Goal: Feedback & Contribution: Submit feedback/report problem

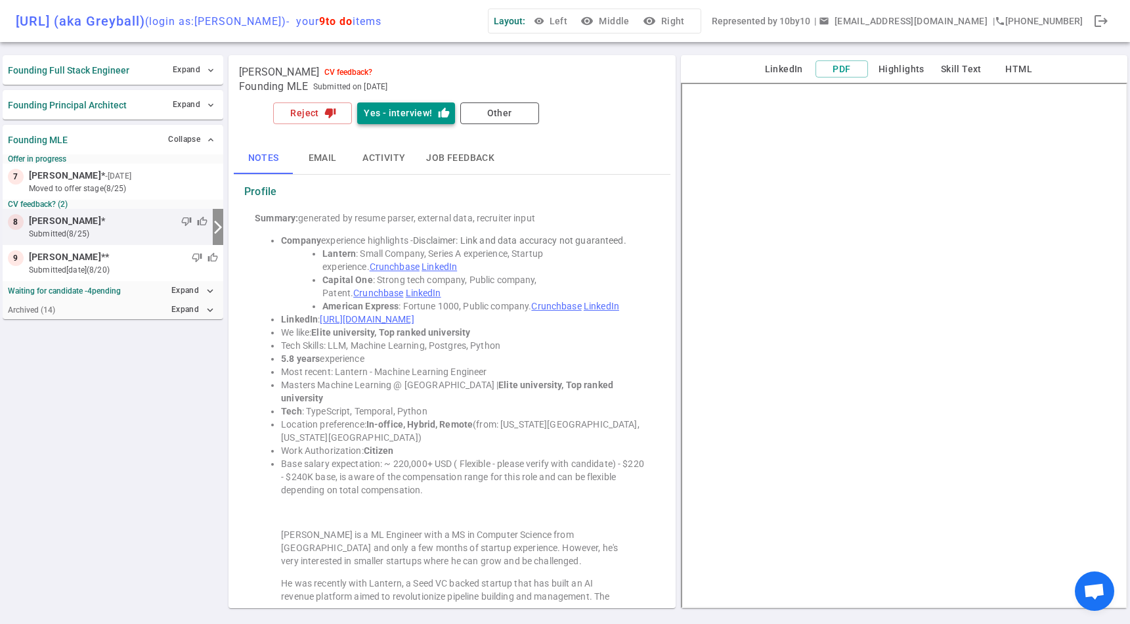
click at [405, 104] on button "Yes - interview! thumb_up" at bounding box center [405, 113] width 97 height 22
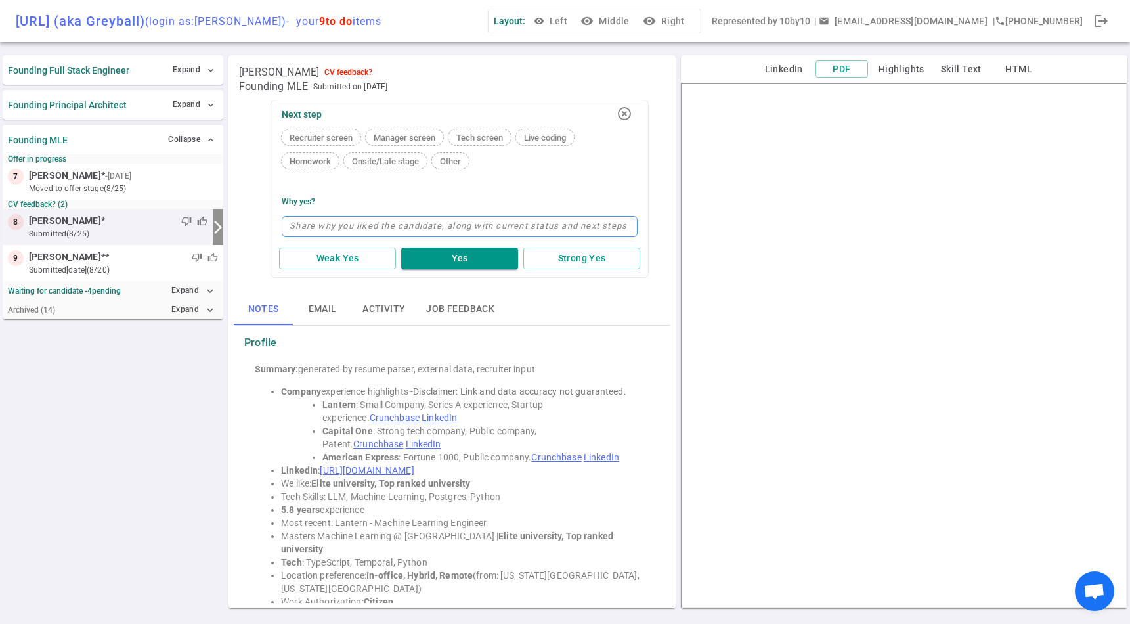
type textarea "P"
type textarea "Pe"
type textarea "Per"
type textarea "Perf"
type textarea "Perfe"
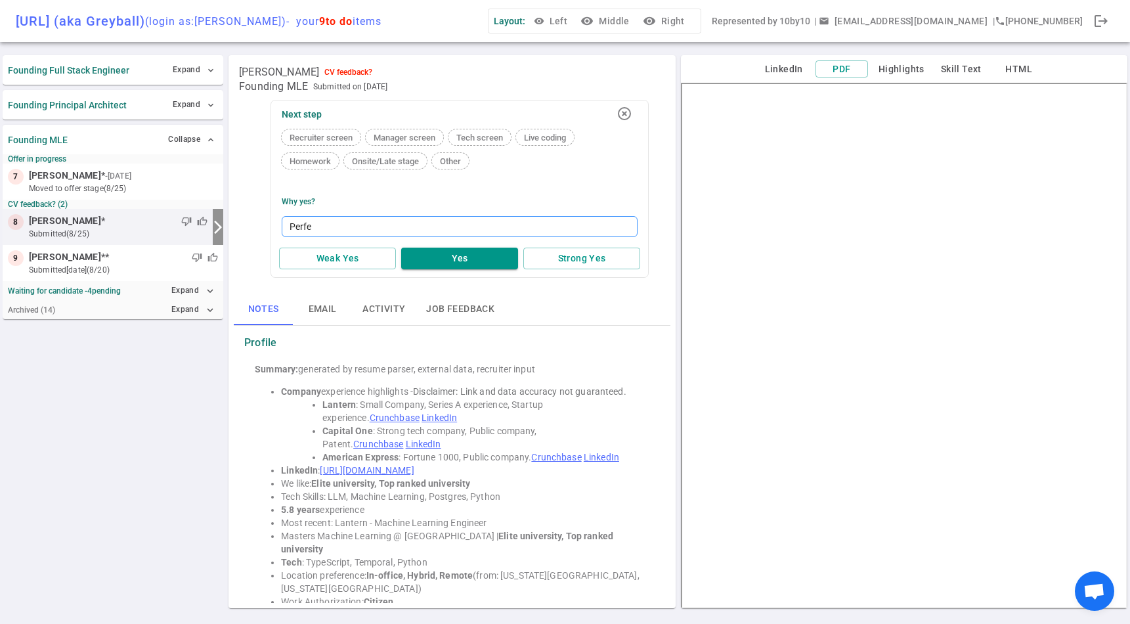
type textarea "Perfec"
type textarea "Perfect"
type textarea "Perfect b"
type textarea "Perfect ba"
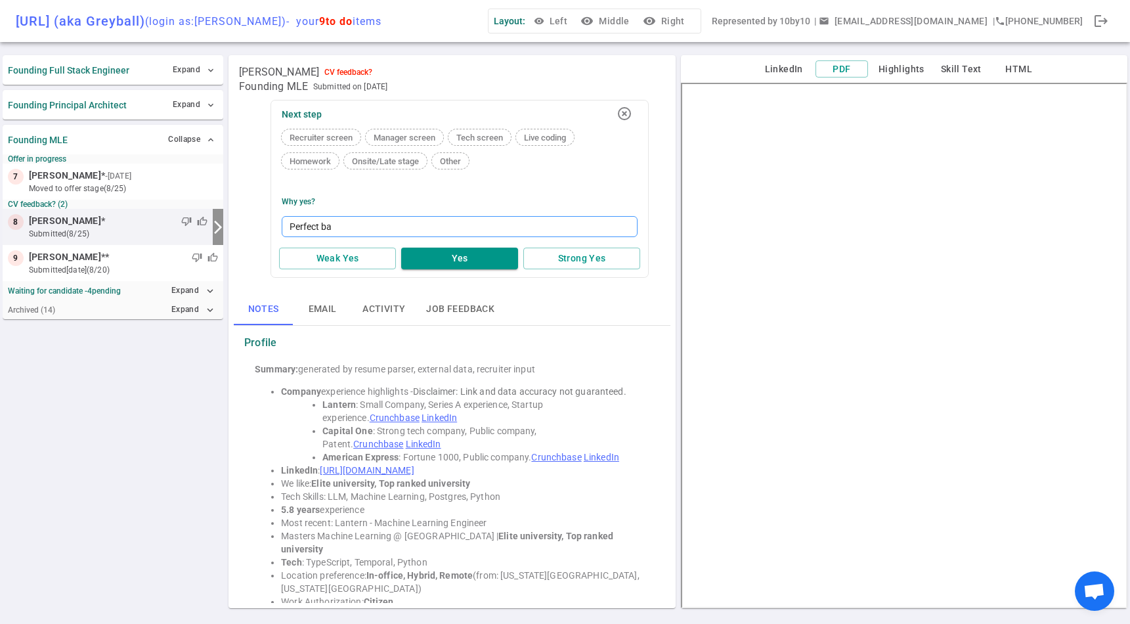
type textarea "Perfect bac"
type textarea "Perfect back"
type textarea "Perfect backg"
type textarea "Perfect backgr"
type textarea "Perfect backgro"
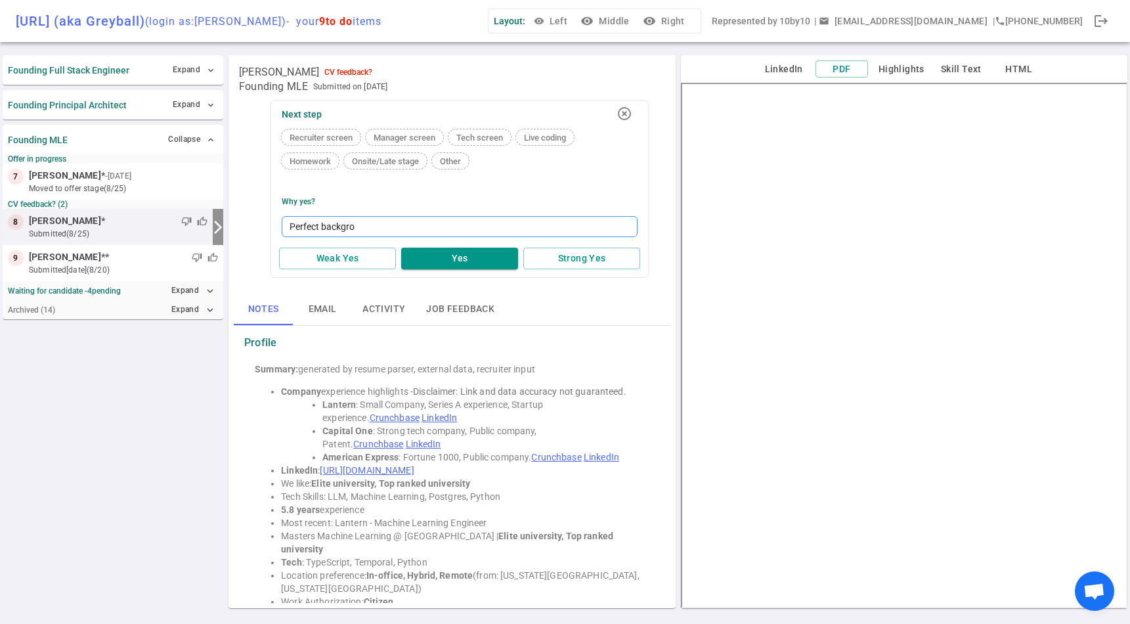
type textarea "Perfect backgrou"
type textarea "Perfect background"
type textarea "Perfect background -"
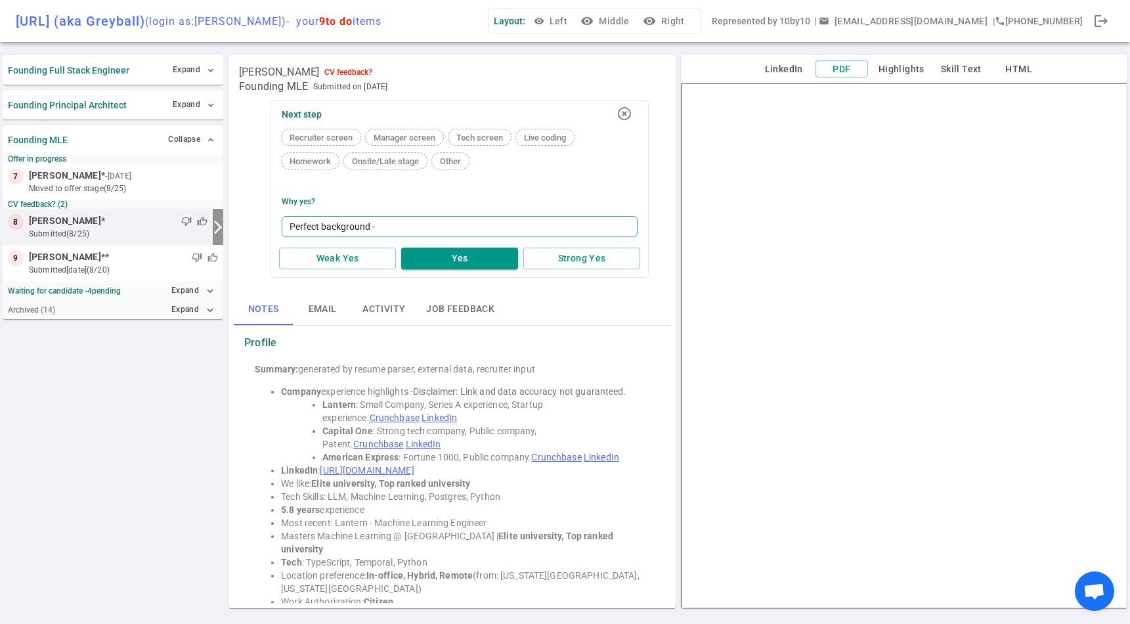
type textarea "Perfect background - m"
type textarea "Perfect background - ma"
type textarea "Perfect background - may"
type textarea "Perfect background - mayb"
type textarea "Perfect background - maybe"
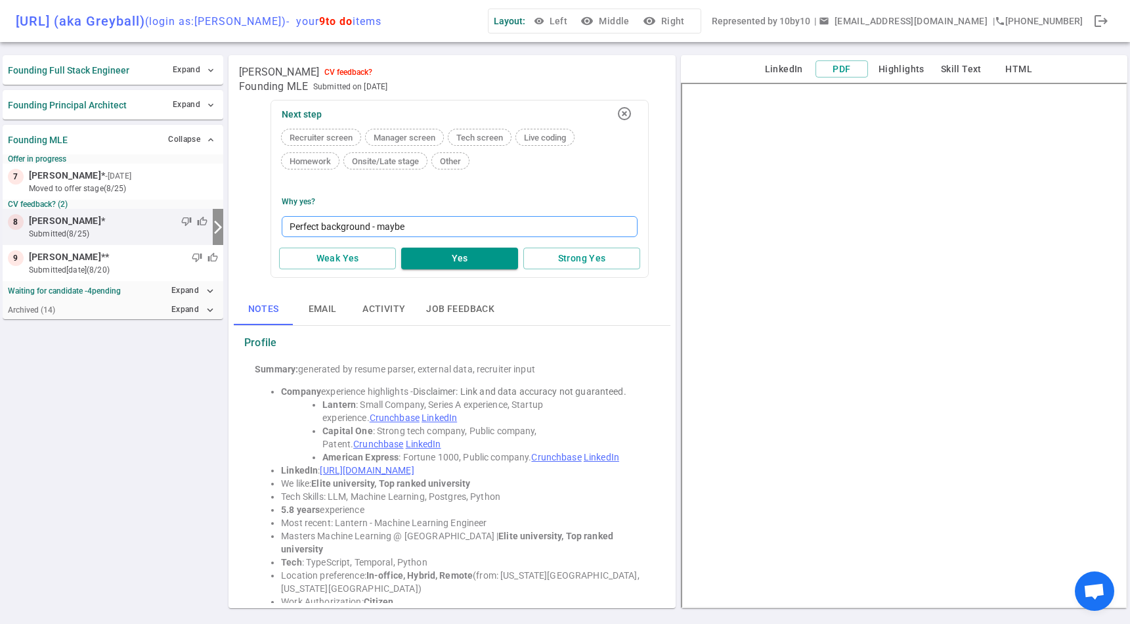
type textarea "Perfect background - maybe"
type textarea "Perfect background - maybe m"
type textarea "Perfect background - maybe [PERSON_NAME]"
type textarea "Perfect background - maybe more"
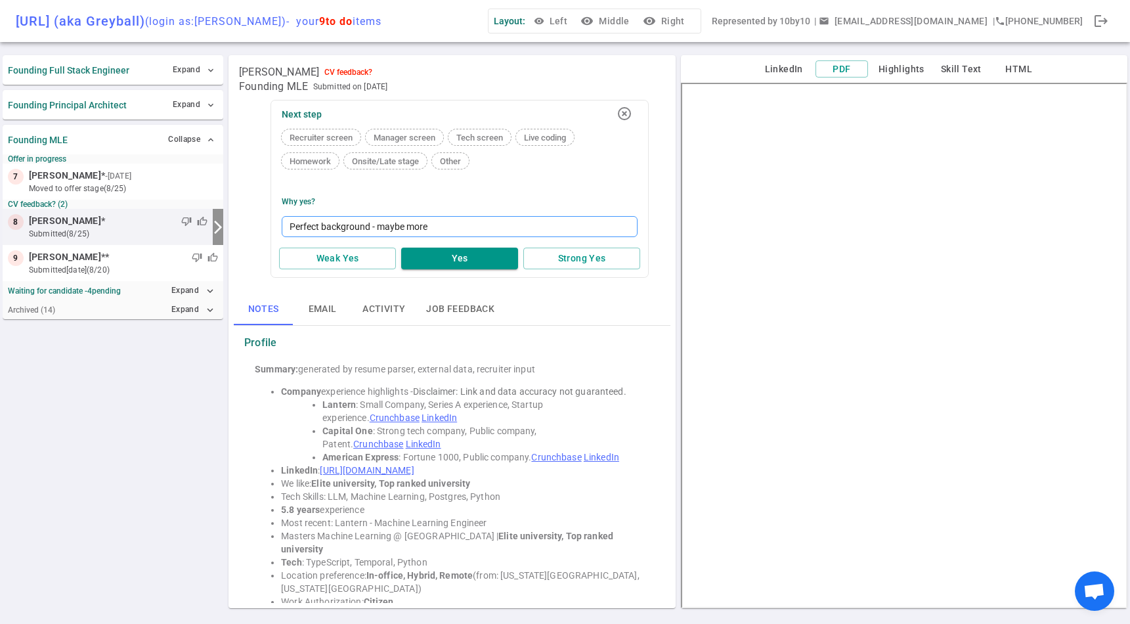
type textarea "Perfect background - maybe more"
type textarea "Perfect background - maybe more s"
type textarea "Perfect background - maybe more st"
type textarea "Perfect background - maybe more sta"
type textarea "Perfect background - maybe more star"
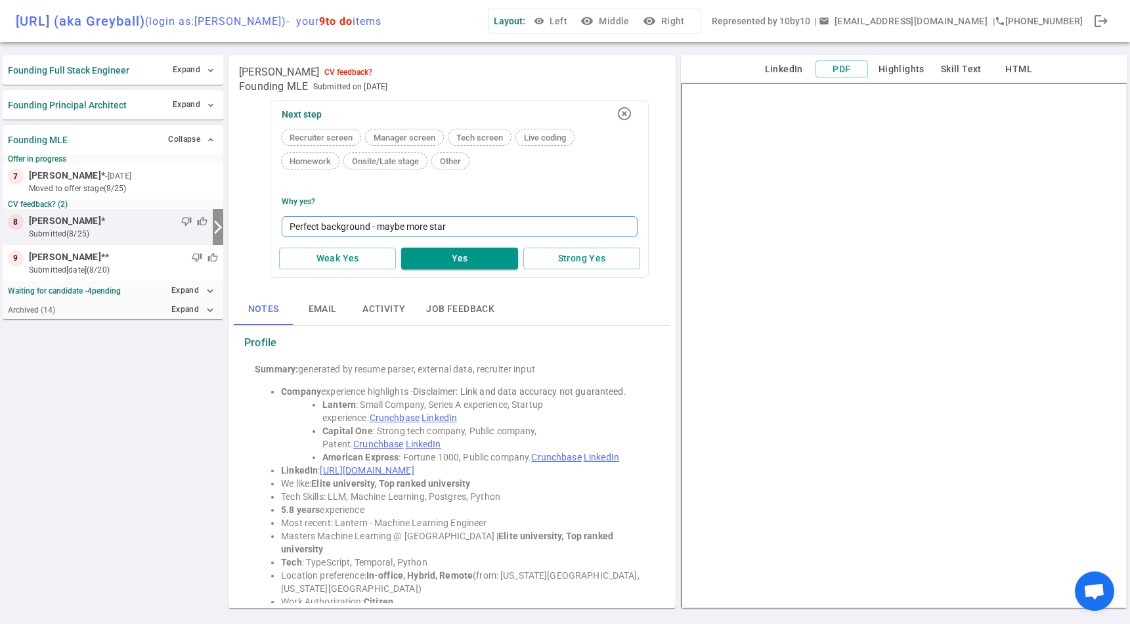
type textarea "Perfect background - maybe more start"
type textarea "Perfect background - maybe more startu"
type textarea "Perfect background - maybe more startup"
type textarea "Perfect background - maybe more startup g"
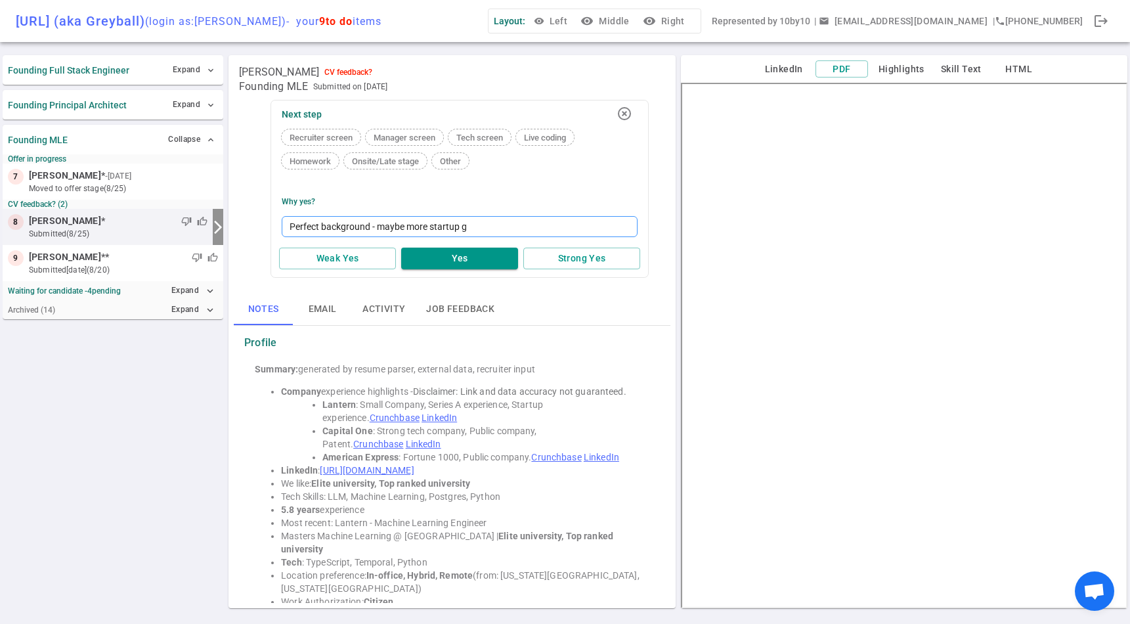
type textarea "Perfect background - maybe more startup go"
type textarea "Perfect background - maybe more startup goo"
type textarea "Perfect background - maybe more startup good"
type textarea "Perfect background - maybe more startup good b"
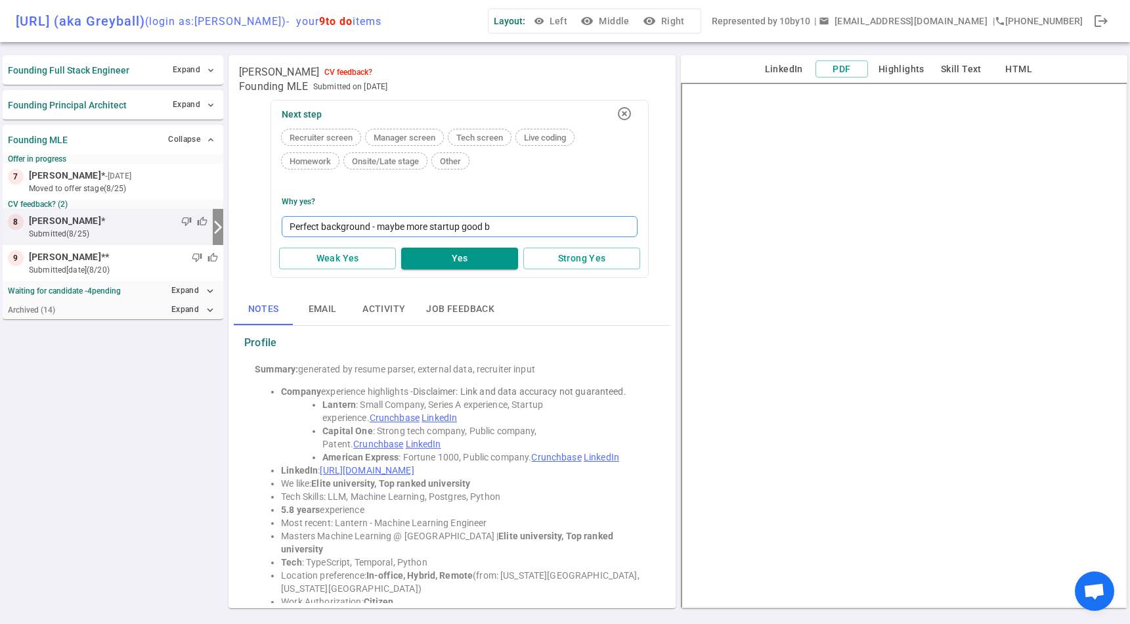
type textarea "Perfect background - maybe more startup good bu"
type textarea "Perfect background - maybe more startup good but"
type textarea "Perfect background - maybe more startup good but t"
type textarea "Perfect background - maybe more startup good but th"
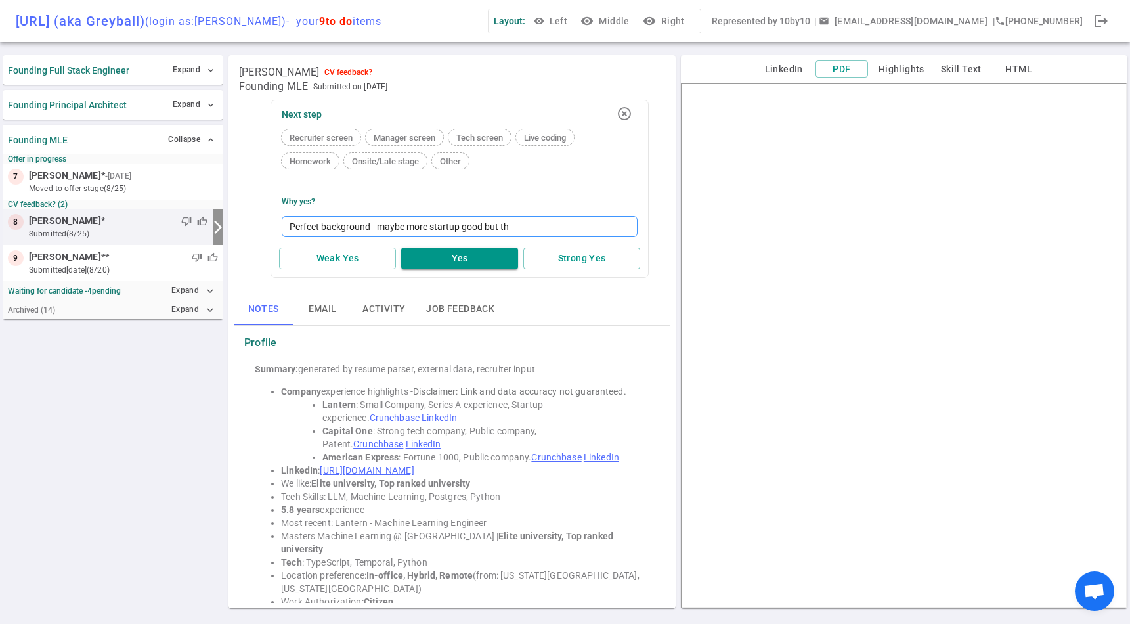
type textarea "Perfect background - maybe more startup good but thi"
type textarea "Perfect background - maybe more startup good but this"
type textarea "Perfect background - maybe more startup good but this i"
type textarea "Perfect background - maybe more startup good but this is"
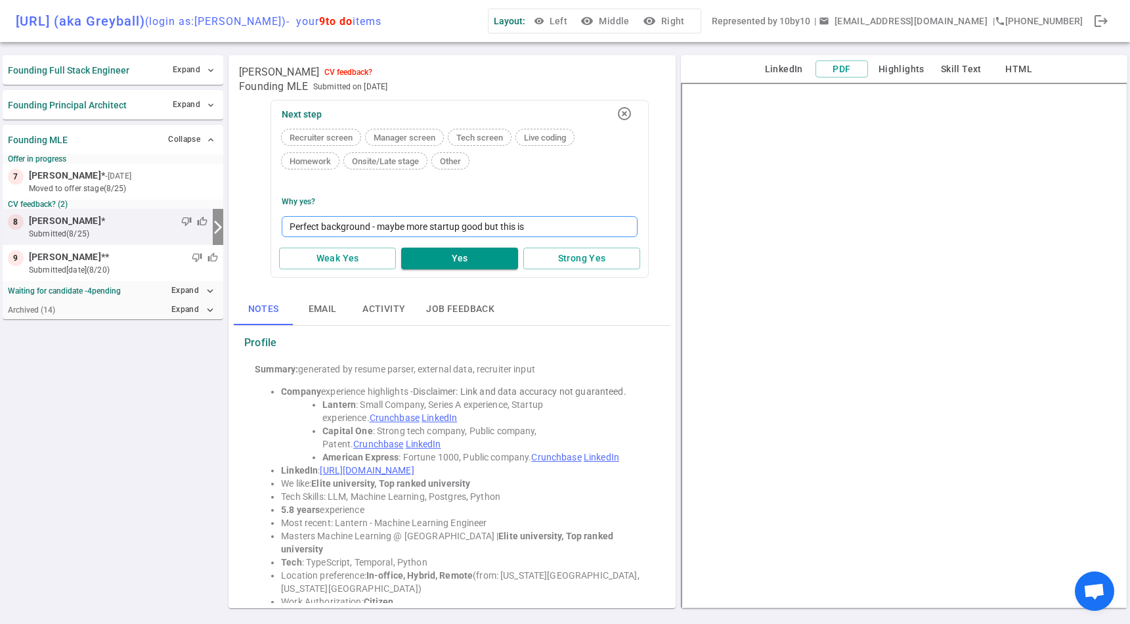
type textarea "Perfect background - maybe more startup good but this is"
type textarea "Perfect background - maybe more startup good but this is s"
type textarea "Perfect background - maybe more startup good but this is st"
type textarea "Perfect background - maybe more startup good but this is str"
type textarea "Perfect background - maybe more startup good but this is stro"
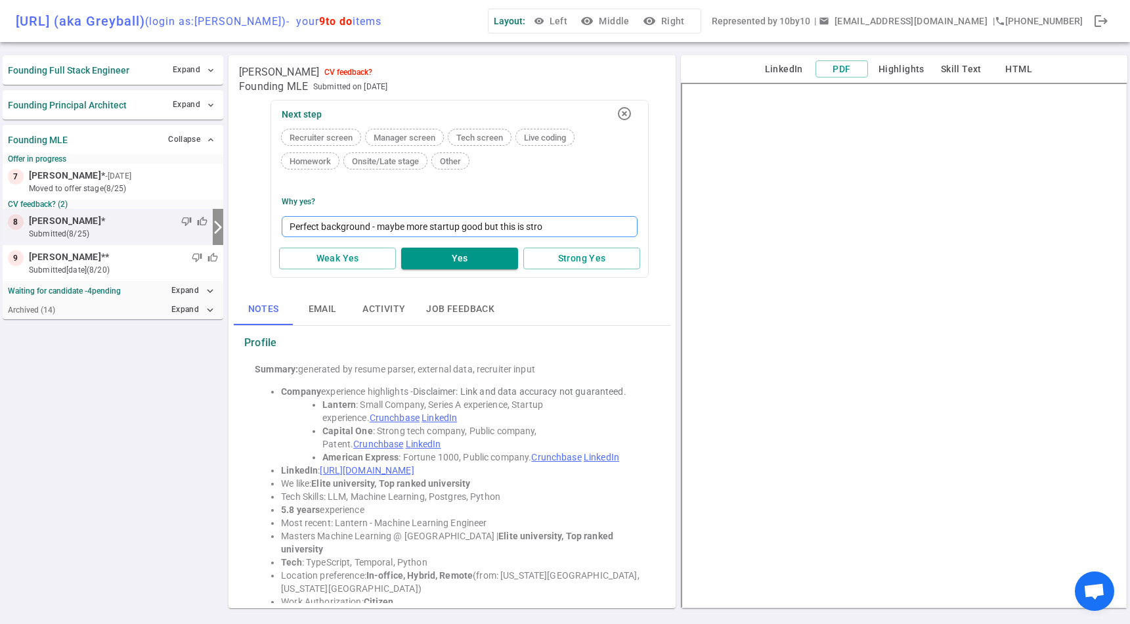
type textarea "Perfect background - maybe more startup good but this is stron"
type textarea "Perfect background - maybe more startup good but this is strong"
click at [454, 264] on button "Yes" at bounding box center [459, 259] width 117 height 22
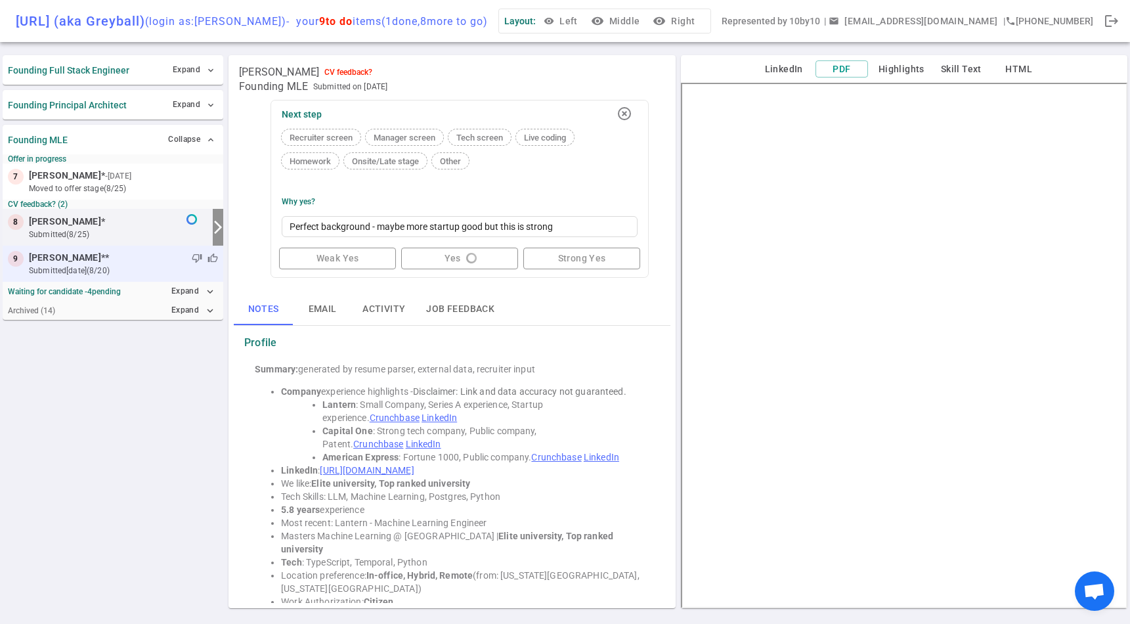
click at [83, 269] on small "submitted [DATE] (8/20)" at bounding box center [123, 271] width 189 height 12
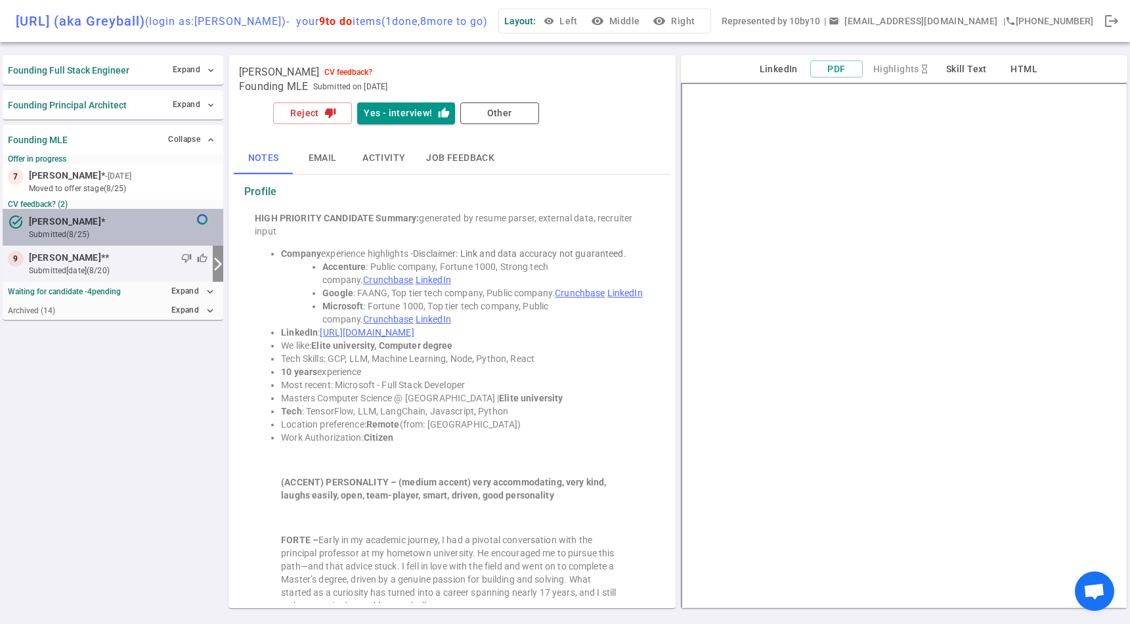
click at [92, 238] on small "submitted (8/25)" at bounding box center [123, 235] width 189 height 12
